Goal: Find specific page/section: Find specific page/section

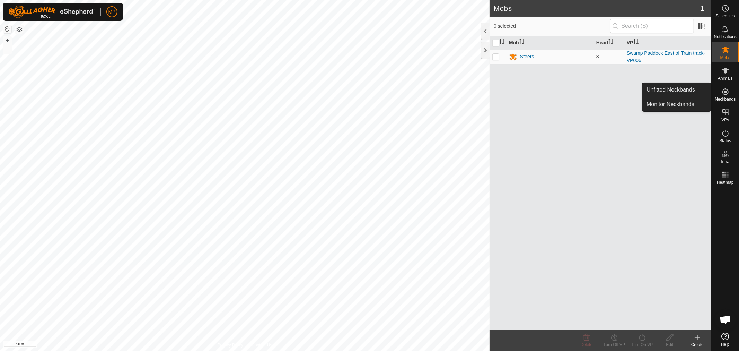
scroll to position [1361, 0]
click at [677, 90] on link "Unfitted Neckbands" at bounding box center [677, 90] width 69 height 14
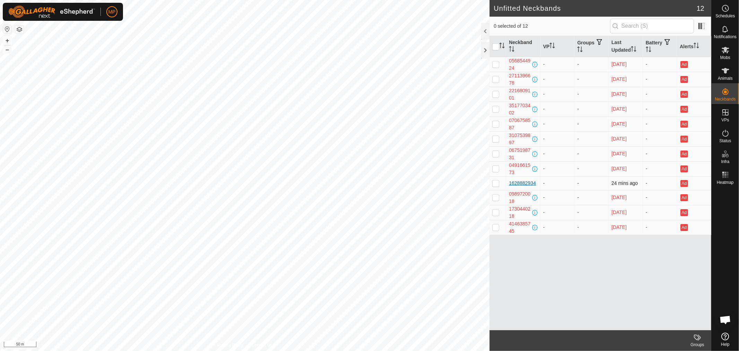
click at [518, 183] on div "1628882934" at bounding box center [522, 183] width 27 height 7
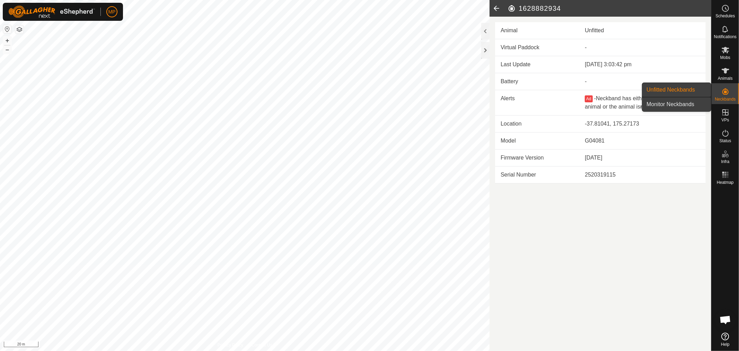
click at [674, 106] on link "Monitor Neckbands" at bounding box center [677, 104] width 69 height 14
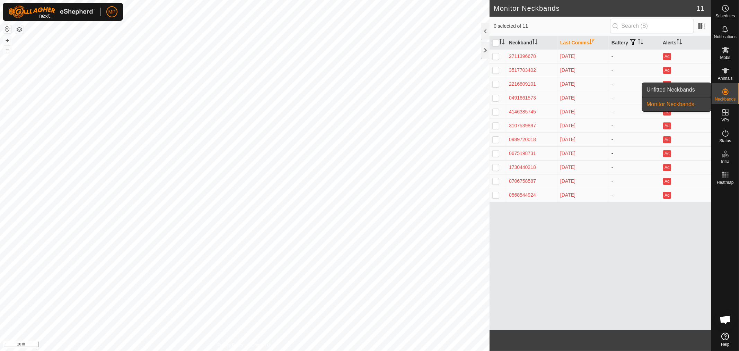
click at [675, 88] on link "Unfitted Neckbands" at bounding box center [677, 90] width 69 height 14
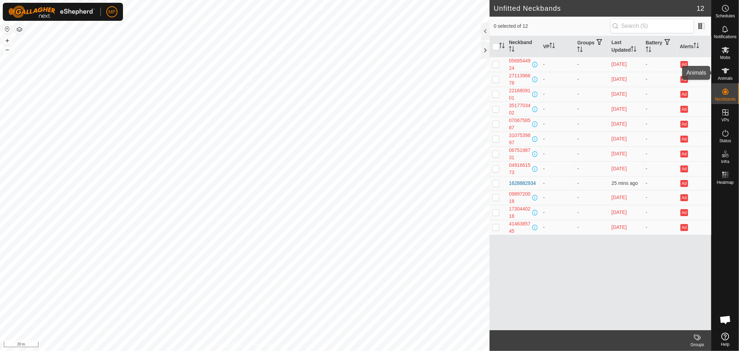
click at [724, 73] on icon at bounding box center [726, 71] width 8 height 8
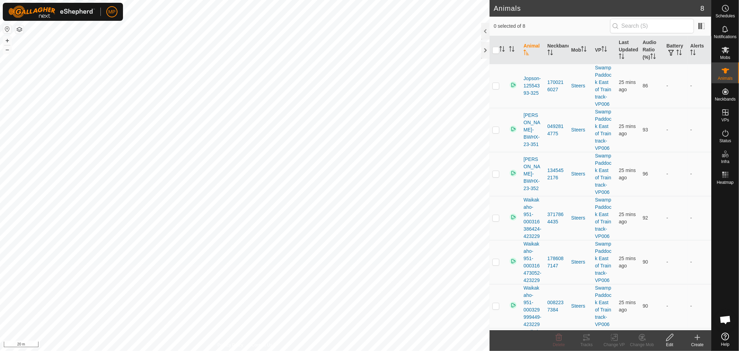
scroll to position [1361, 0]
click at [4, 25] on div at bounding box center [7, 29] width 8 height 9
click at [5, 30] on button "button" at bounding box center [7, 29] width 8 height 8
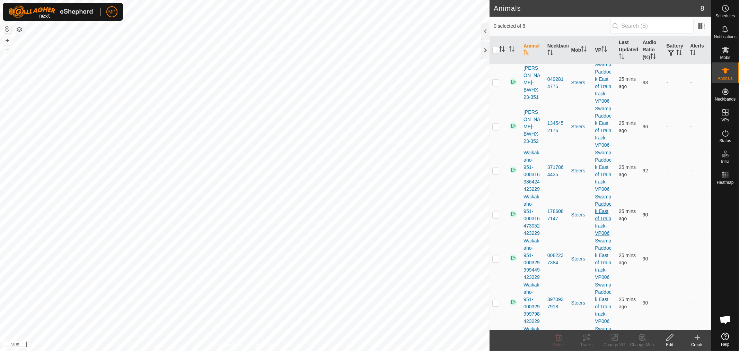
scroll to position [0, 0]
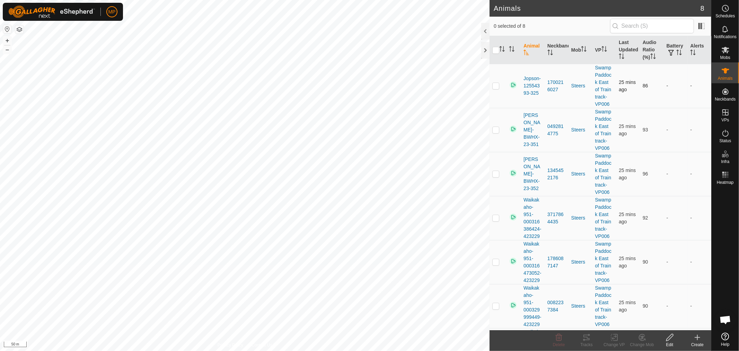
click at [494, 87] on p-checkbox at bounding box center [496, 86] width 7 height 6
click at [587, 338] on icon at bounding box center [587, 337] width 8 height 8
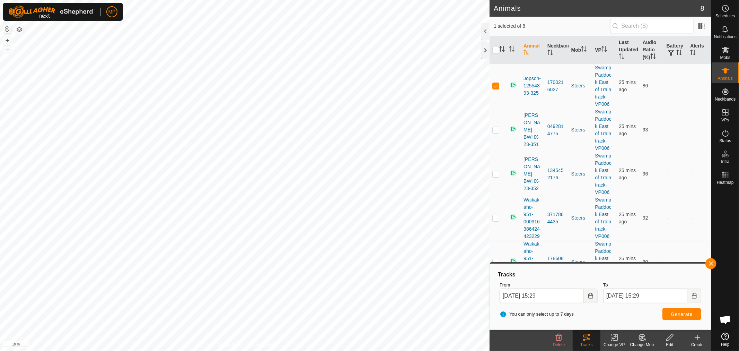
click at [330, 350] on html "MP Schedules Notifications Mobs Animals Neckbands VPs Status Infra Heatmap Help…" at bounding box center [369, 175] width 739 height 351
click at [367, 350] on html "MP Schedules Notifications Mobs Animals Neckbands VPs Status Infra Heatmap Help…" at bounding box center [369, 175] width 739 height 351
click at [494, 86] on p-checkbox at bounding box center [496, 86] width 7 height 6
checkbox input "false"
click at [711, 264] on button "button" at bounding box center [711, 263] width 11 height 11
